Goal: Task Accomplishment & Management: Complete application form

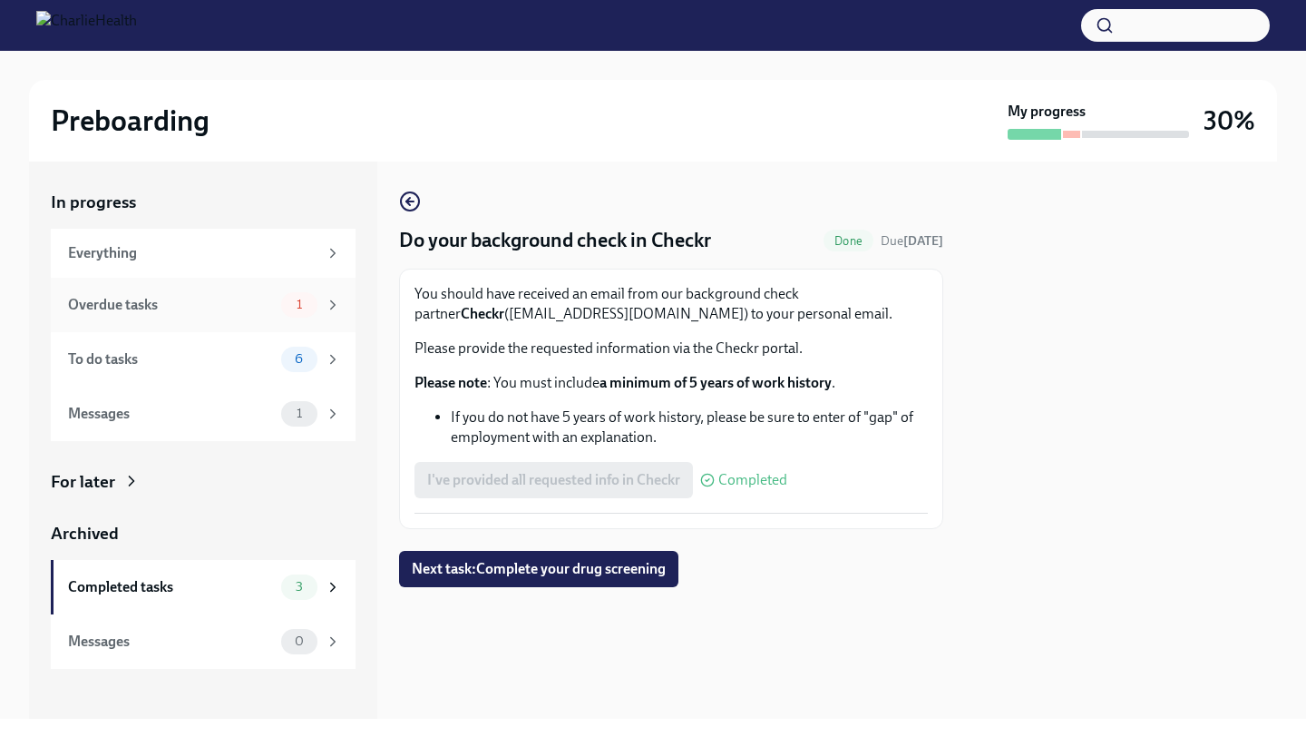
click at [293, 307] on span "1" at bounding box center [299, 305] width 27 height 14
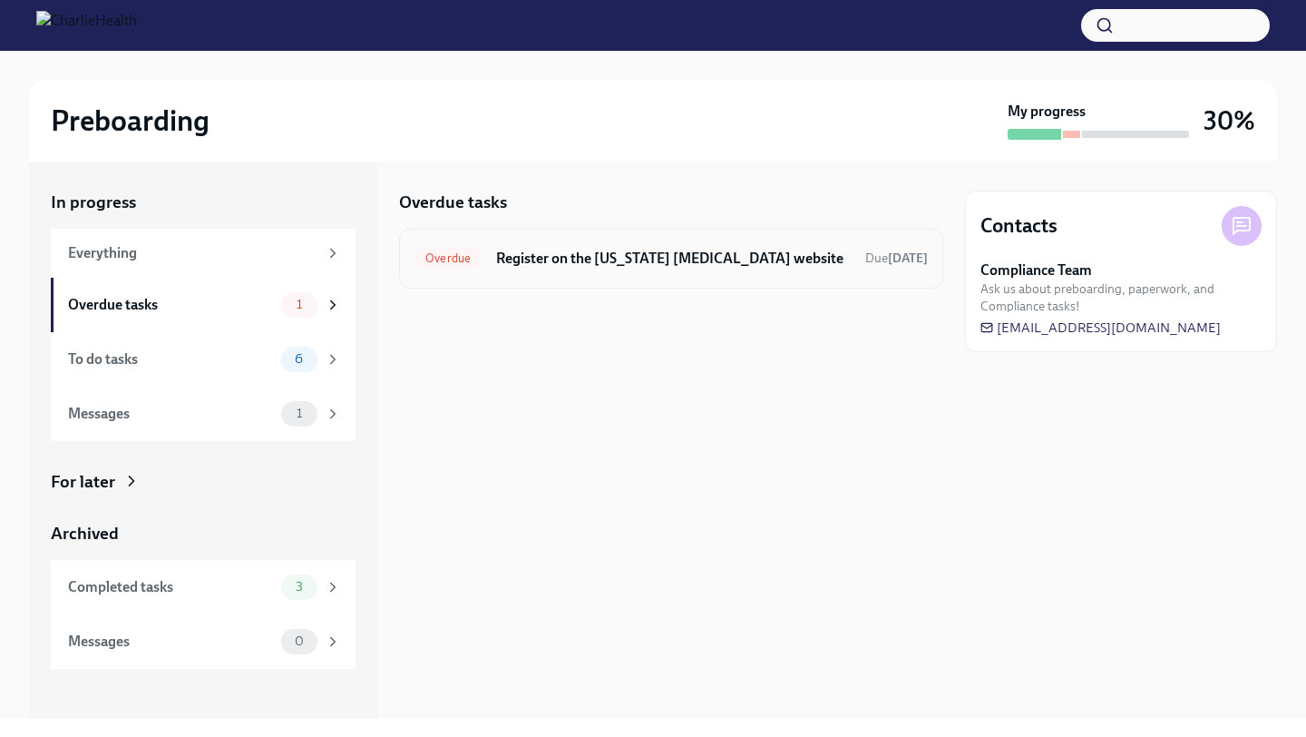
click at [670, 261] on h6 "Register on the [US_STATE] [MEDICAL_DATA] website" at bounding box center [673, 259] width 355 height 20
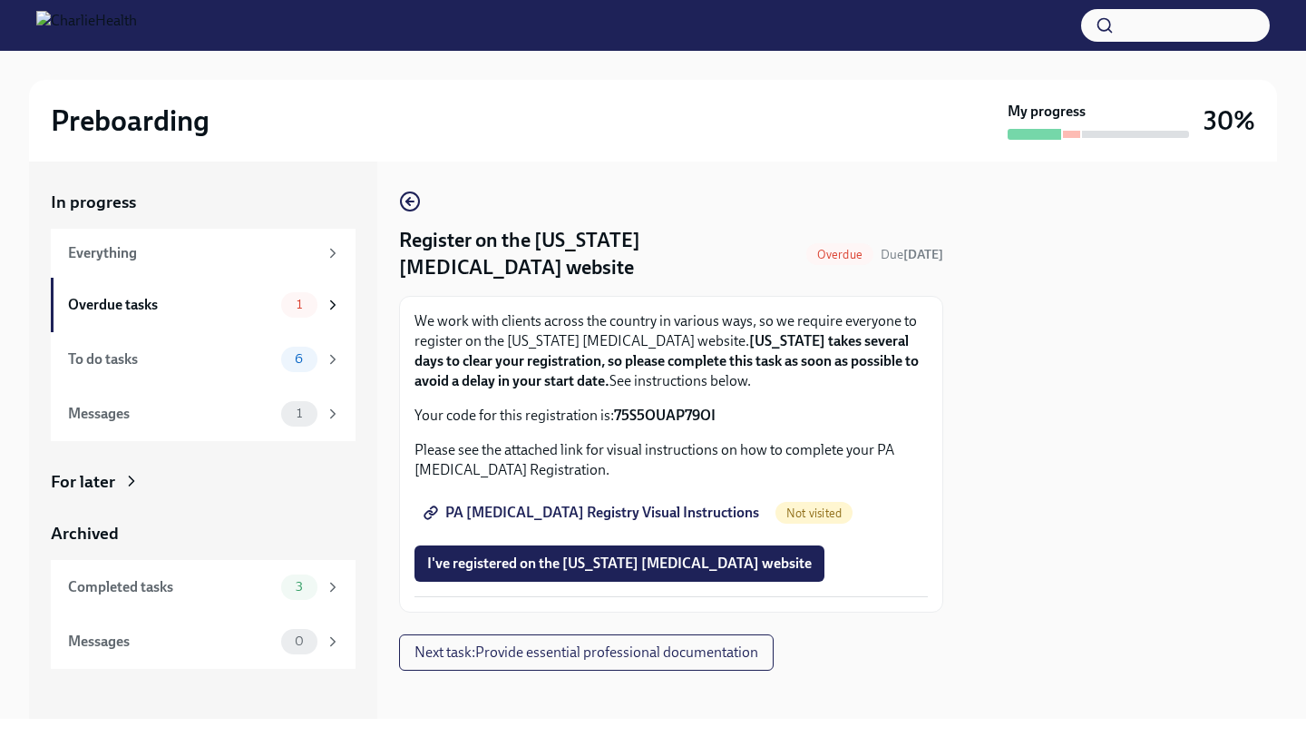
click at [659, 517] on span "PA [MEDICAL_DATA] Registry Visual Instructions" at bounding box center [593, 512] width 332 height 18
drag, startPoint x: 717, startPoint y: 415, endPoint x: 616, endPoint y: 417, distance: 100.7
click at [616, 417] on p "Your code for this registration is: 75S5OUAP79OI" at bounding box center [671, 415] width 513 height 20
copy strong "75S5OUAP79OI"
click at [711, 570] on span "I've registered on the [US_STATE] [MEDICAL_DATA] website" at bounding box center [619, 563] width 385 height 18
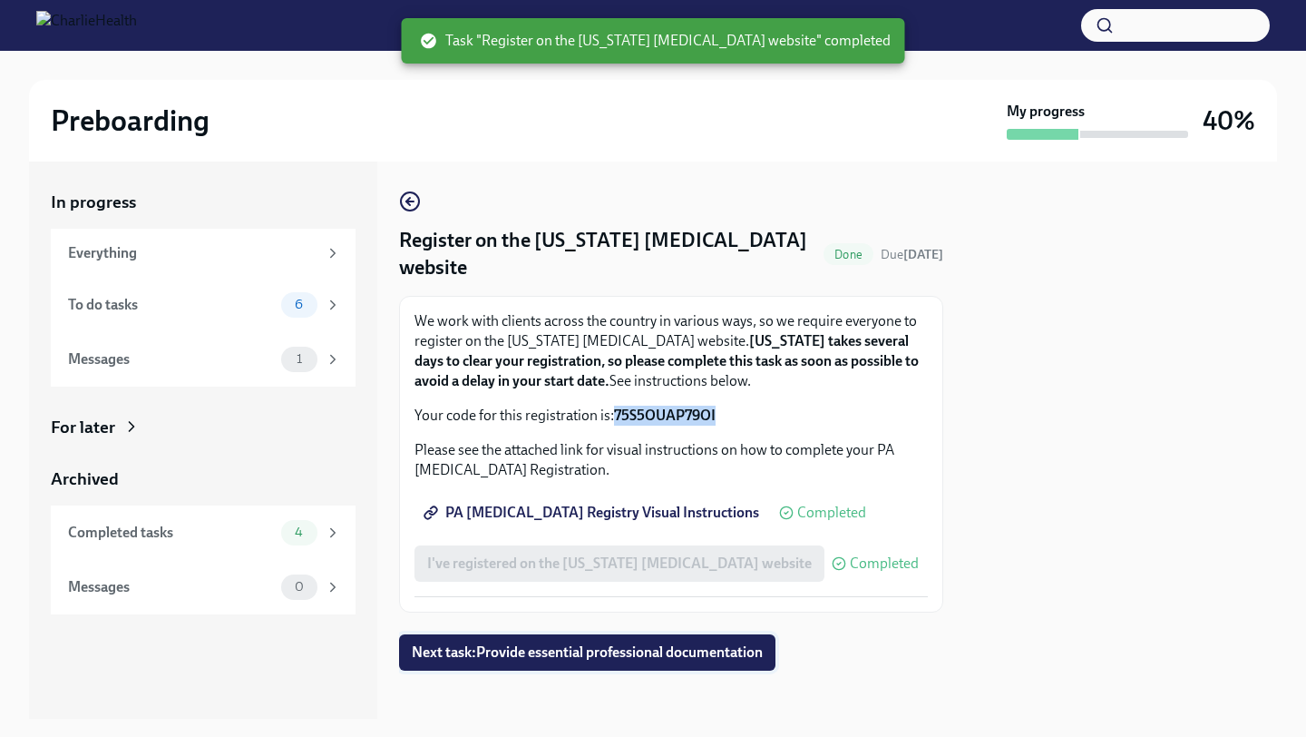
click at [710, 659] on span "Next task : Provide essential professional documentation" at bounding box center [587, 652] width 351 height 18
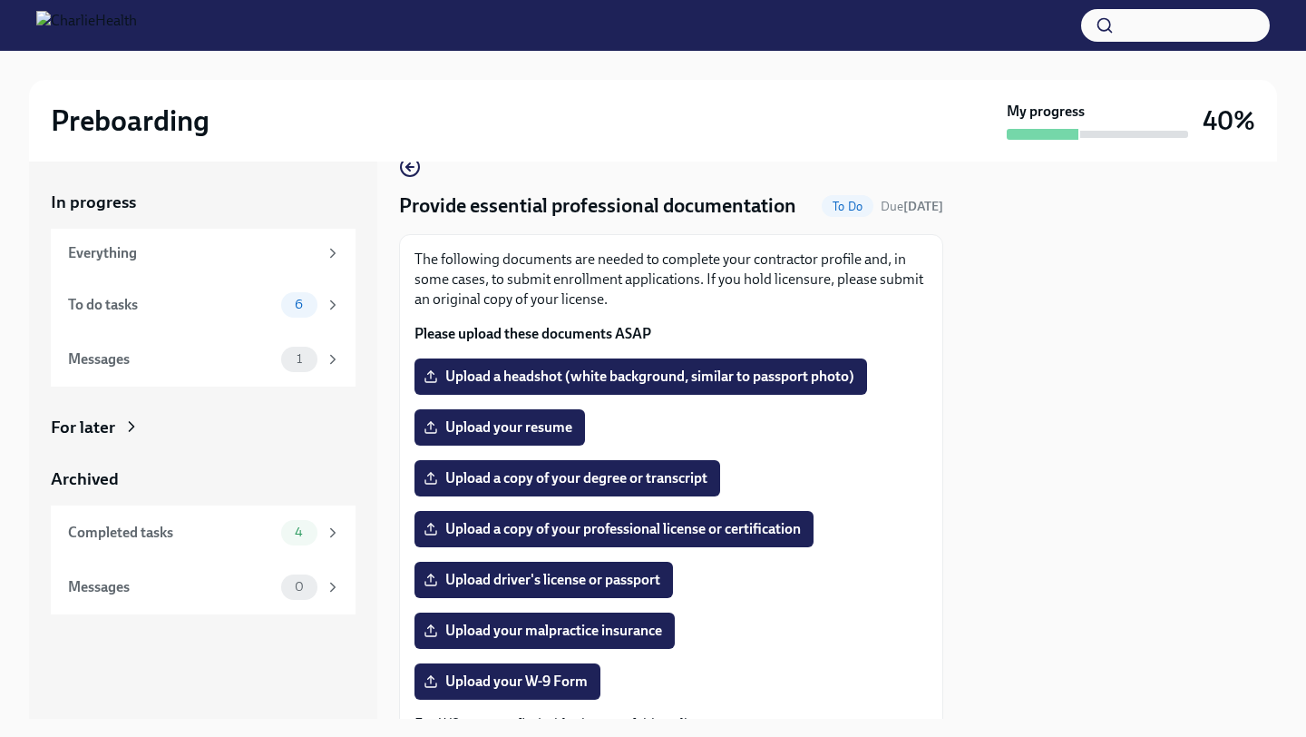
scroll to position [34, 0]
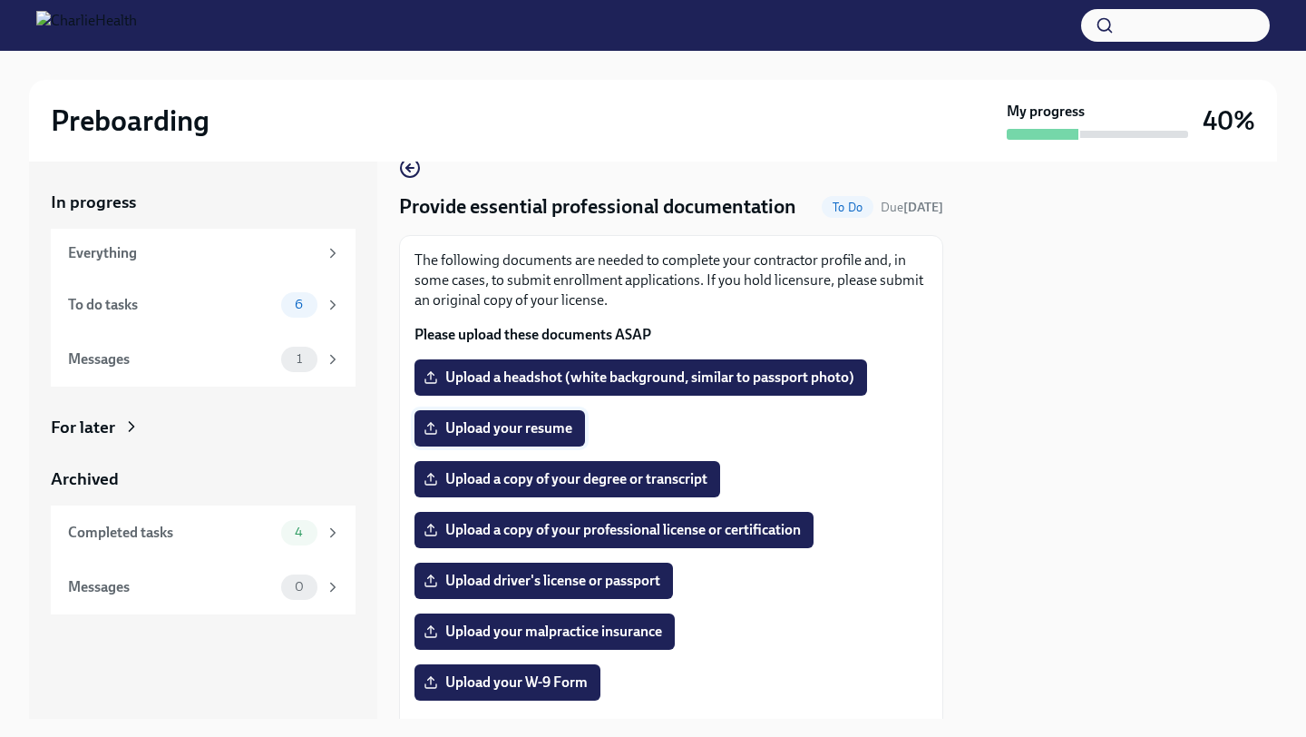
click at [491, 427] on span "Upload your resume" at bounding box center [499, 428] width 145 height 18
click at [0, 0] on input "Upload your resume" at bounding box center [0, 0] width 0 height 0
click at [604, 474] on span "Upload a copy of your degree or transcript" at bounding box center [567, 479] width 280 height 18
click at [0, 0] on input "Upload a copy of your degree or transcript" at bounding box center [0, 0] width 0 height 0
click at [545, 434] on span "Upload your resume" at bounding box center [499, 428] width 145 height 18
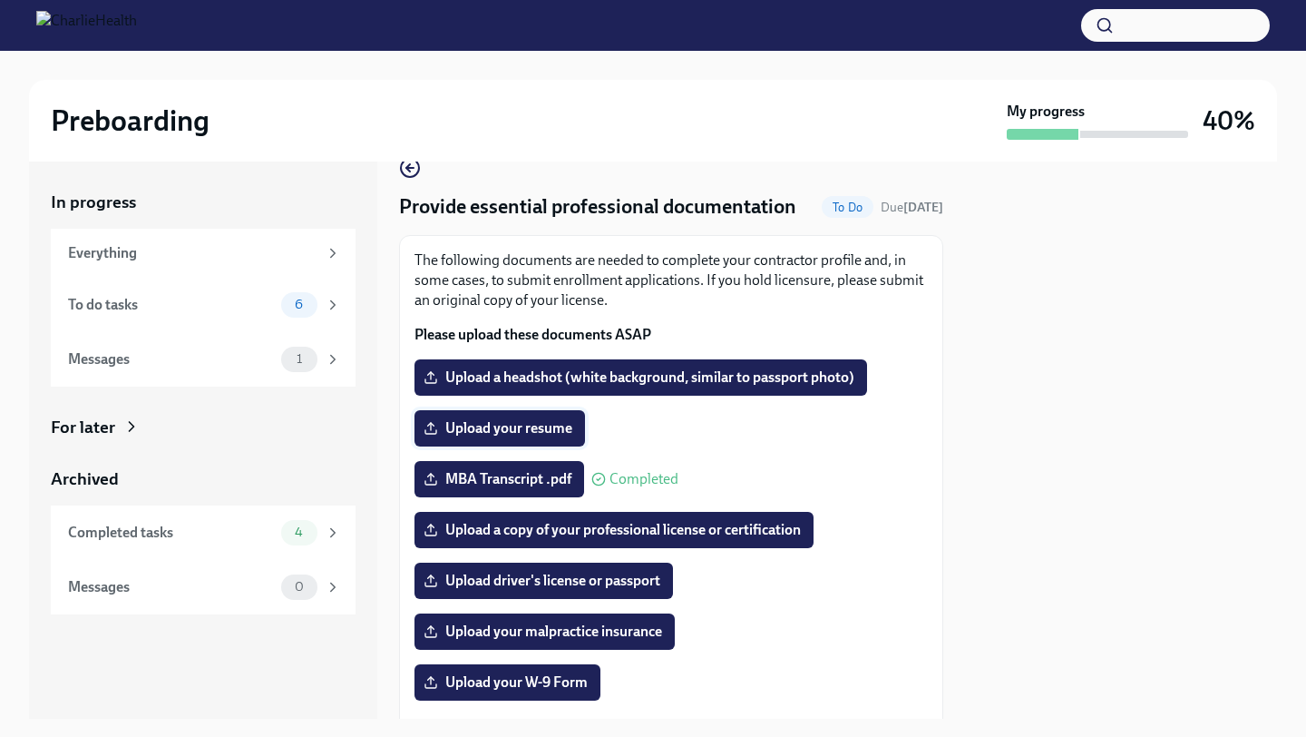
click at [0, 0] on input "Upload your resume" at bounding box center [0, 0] width 0 height 0
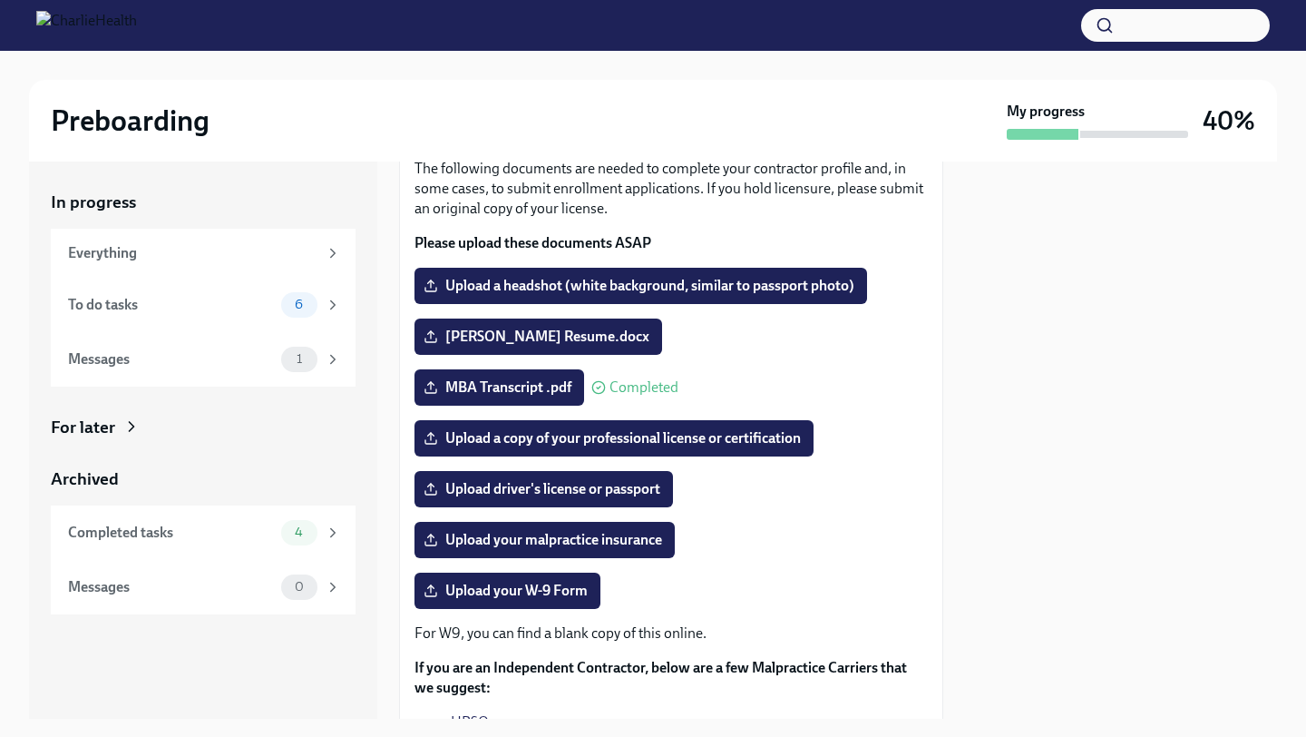
scroll to position [122, 0]
